Goal: Register for event/course

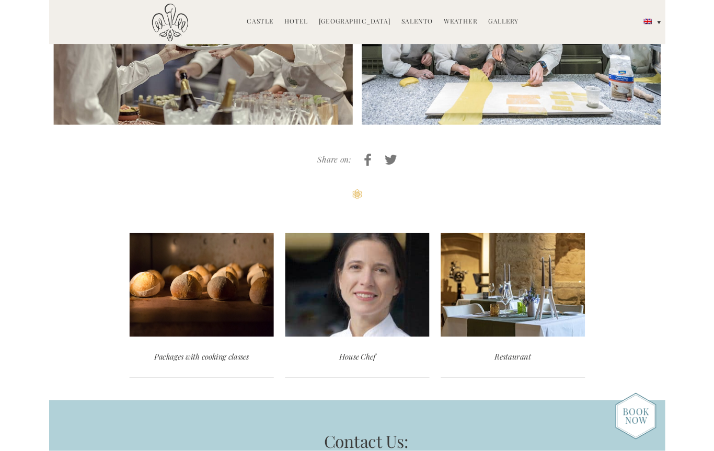
scroll to position [2381, 0]
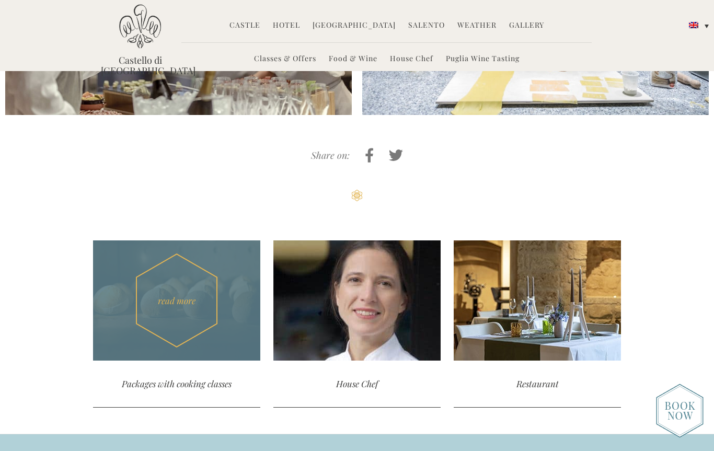
click at [133, 361] on div "Packages with cooking classes" at bounding box center [176, 384] width 167 height 47
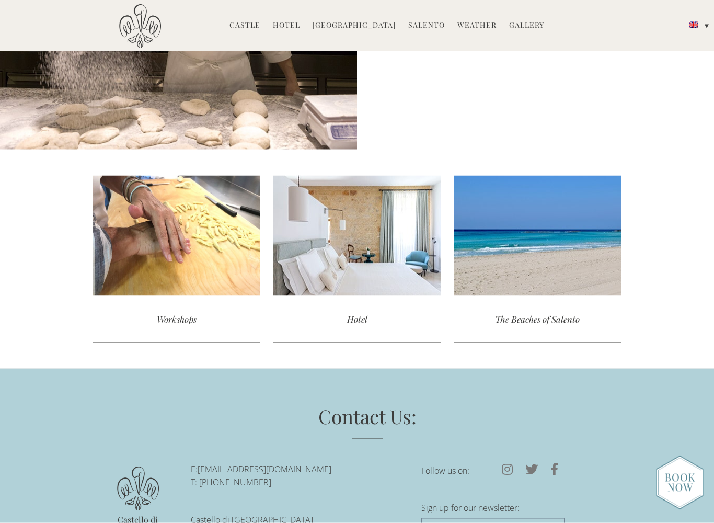
scroll to position [2010, 0]
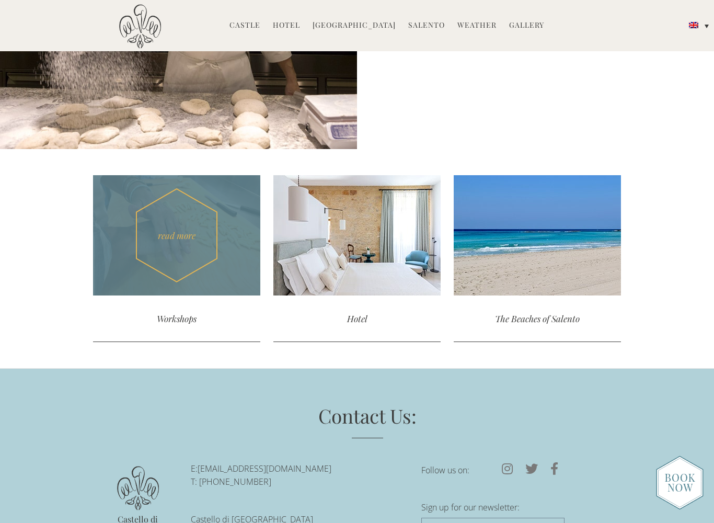
click at [164, 324] on div "Workshops" at bounding box center [176, 318] width 167 height 47
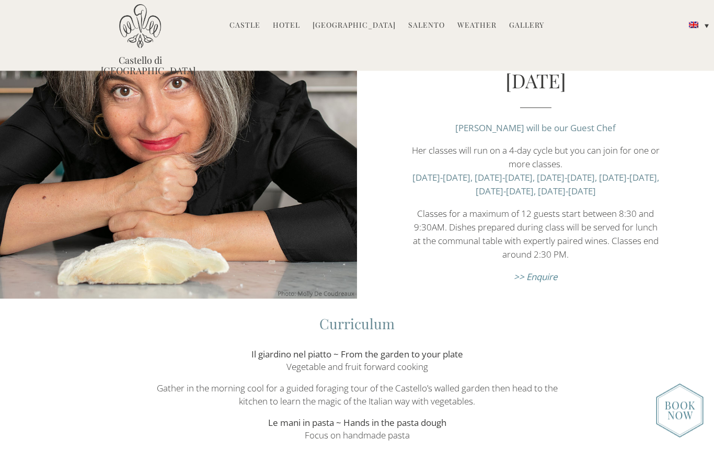
scroll to position [440, 0]
click at [368, 31] on li "Cookery School Classes & Offers Food & Wine House Chef Puglia Wine Tasting" at bounding box center [355, 26] width 94 height 22
click at [369, 25] on link "[GEOGRAPHIC_DATA]" at bounding box center [354, 26] width 83 height 12
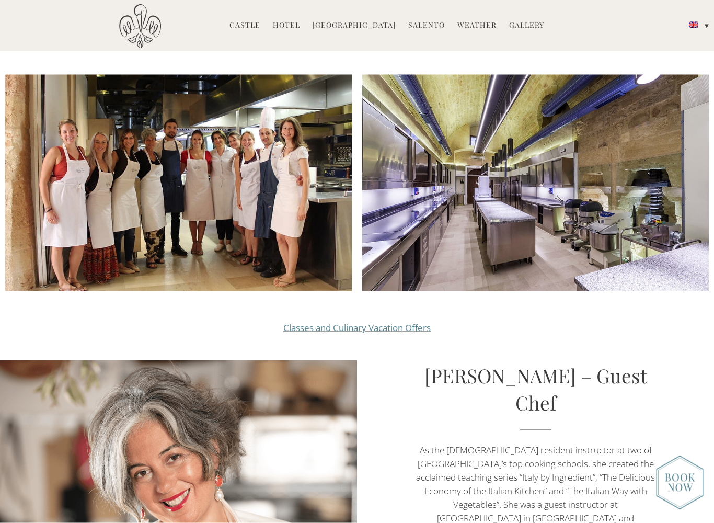
scroll to position [1063, 0]
click at [402, 321] on link "Classes and Culinary Vacation Offers" at bounding box center [356, 327] width 147 height 12
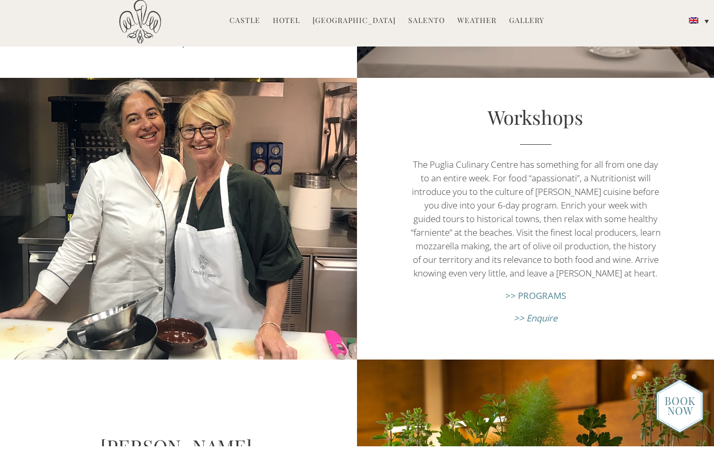
scroll to position [1235, 0]
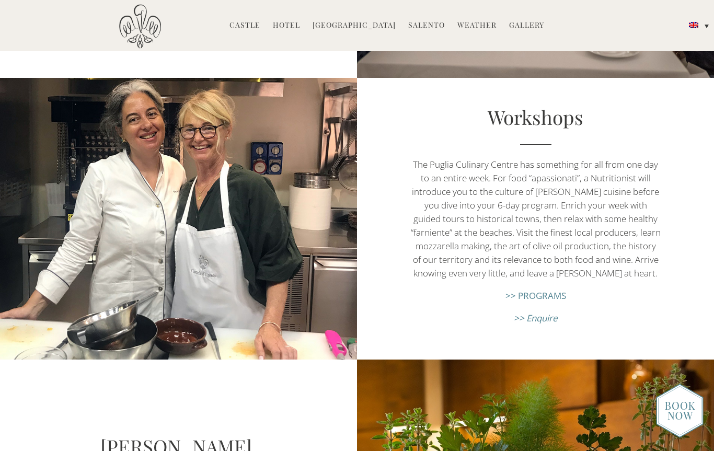
click at [537, 302] on link ">> PROGRAMS" at bounding box center [536, 296] width 61 height 12
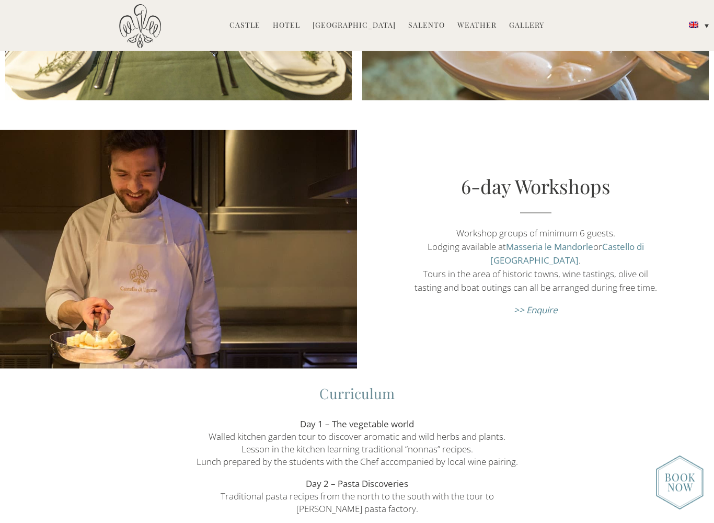
scroll to position [1252, 0]
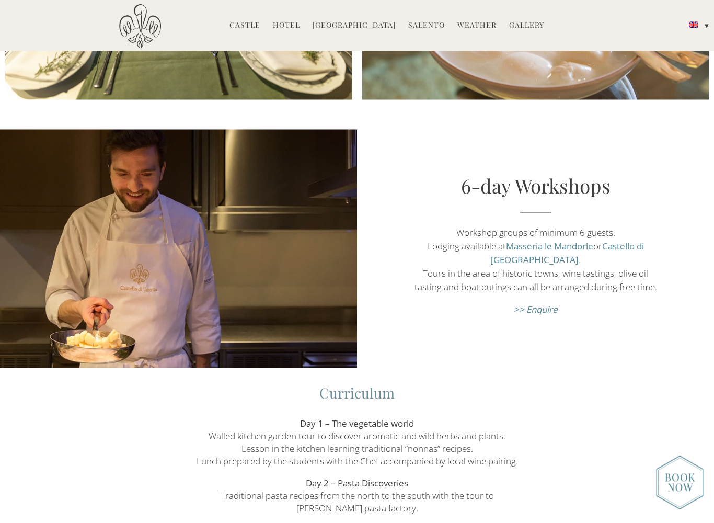
click at [550, 303] on em ">> Enquire" at bounding box center [536, 309] width 44 height 12
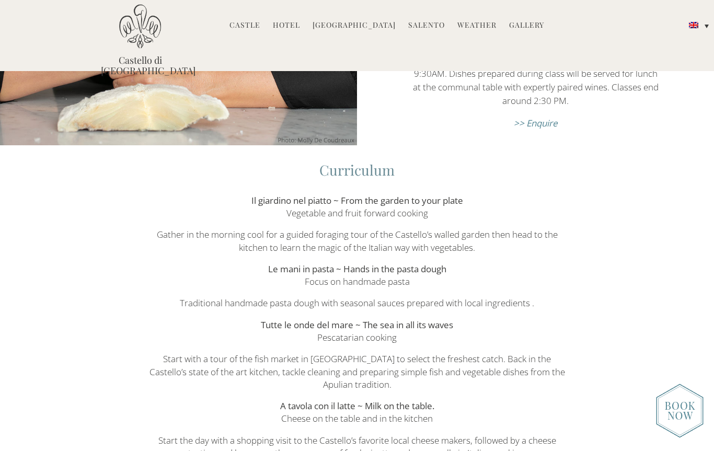
scroll to position [590, 0]
